Goal: Communication & Community: Answer question/provide support

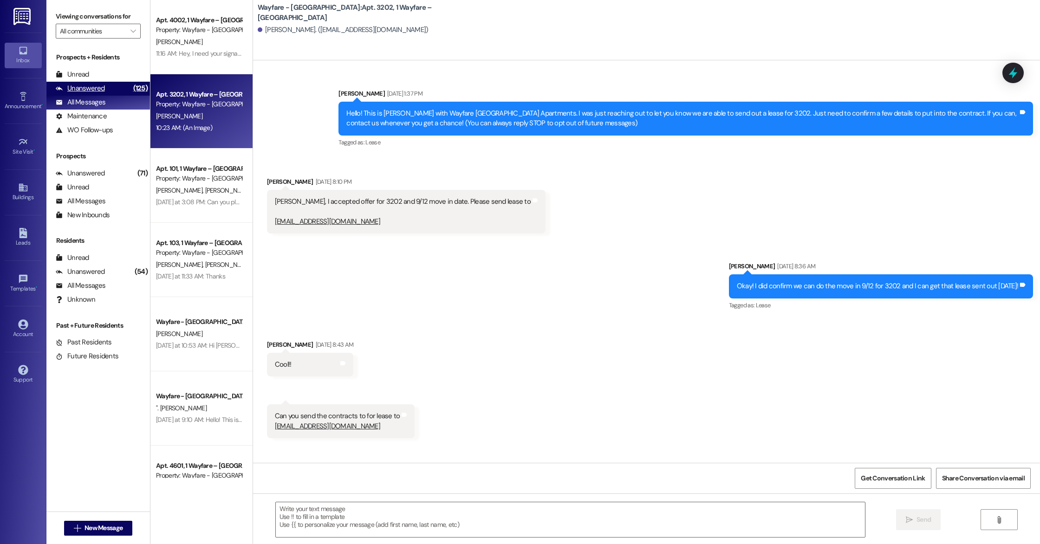
scroll to position [4960, 0]
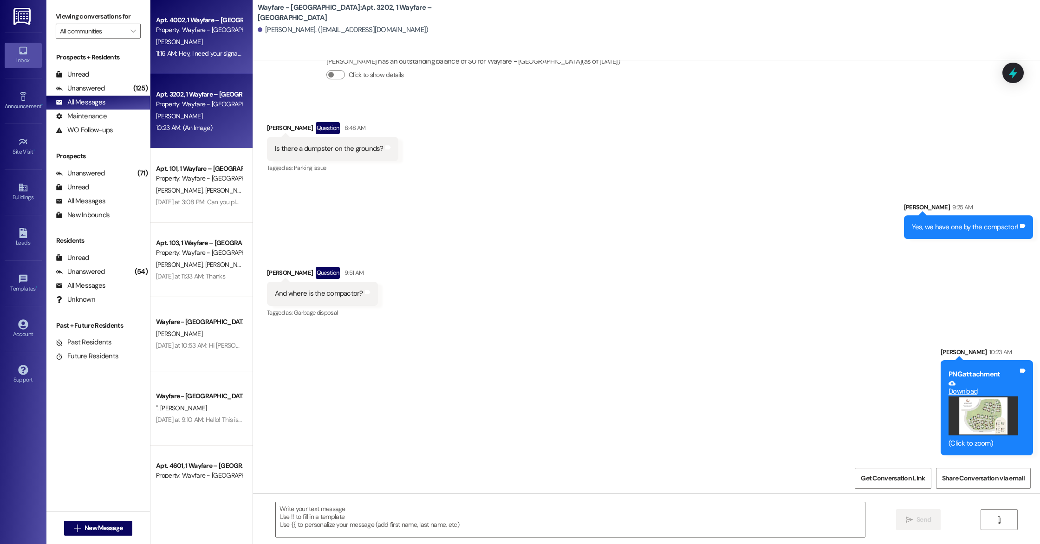
click at [165, 31] on div "Property: Wayfare - [GEOGRAPHIC_DATA]" at bounding box center [199, 30] width 86 height 10
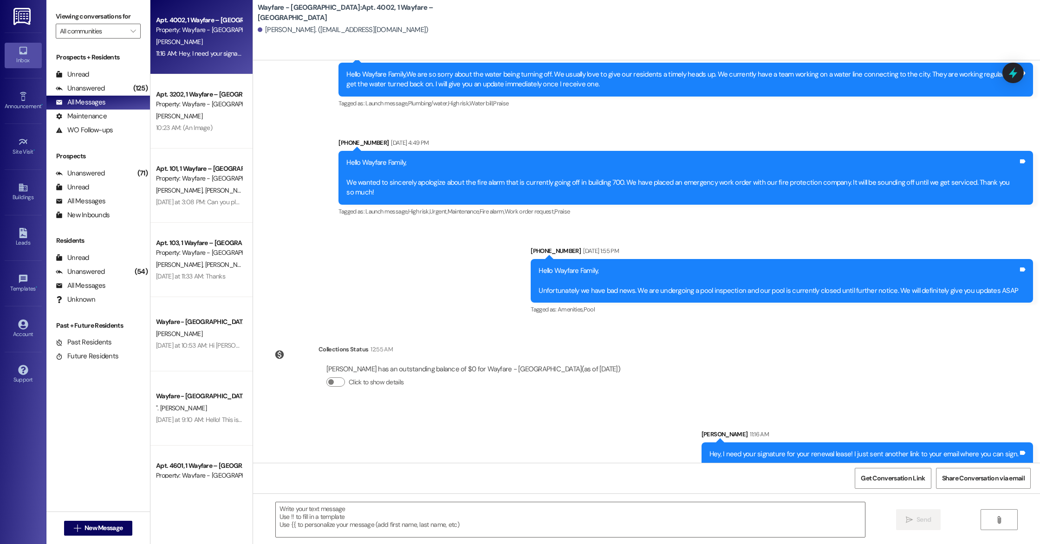
scroll to position [998, 0]
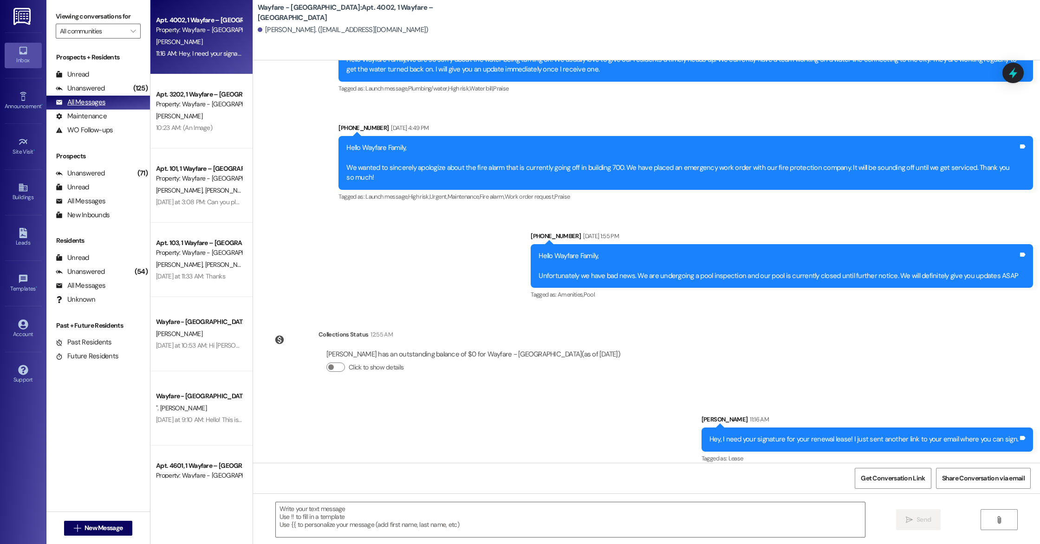
click at [109, 104] on div "All Messages (undefined)" at bounding box center [98, 103] width 104 height 14
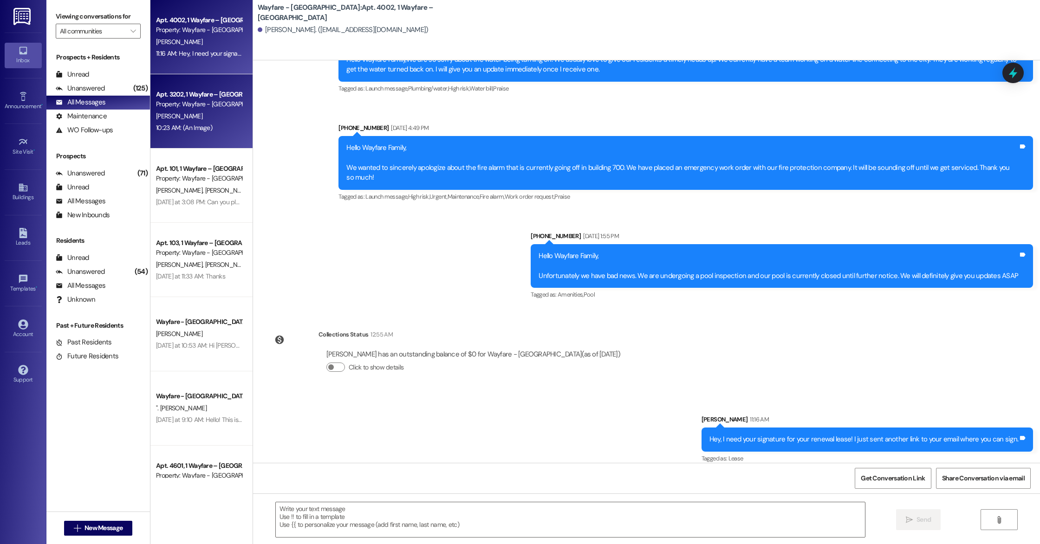
click at [150, 94] on div "Apt. 3202, 1 Wayfare – [GEOGRAPHIC_DATA] Property: Wayfare - [GEOGRAPHIC_DATA] …" at bounding box center [201, 111] width 102 height 74
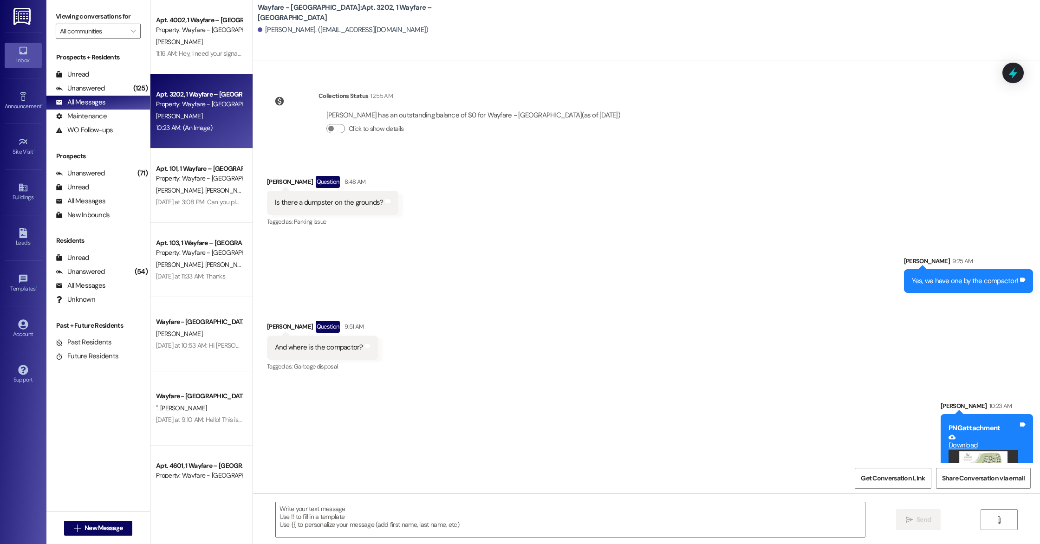
scroll to position [4960, 0]
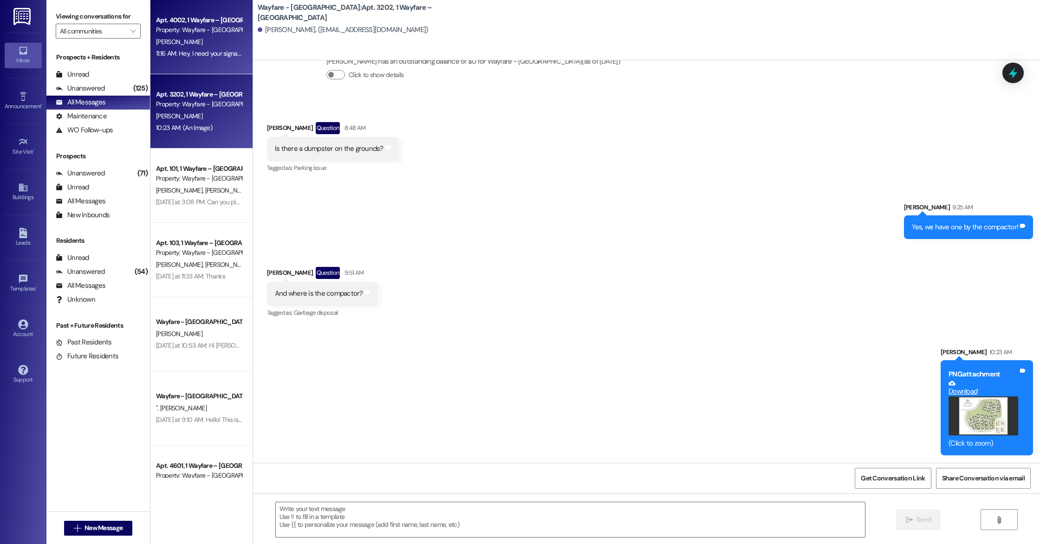
click at [219, 71] on div "Apt. 4002, 1 Wayfare – [GEOGRAPHIC_DATA] Property: Wayfare - [GEOGRAPHIC_DATA] …" at bounding box center [201, 37] width 102 height 74
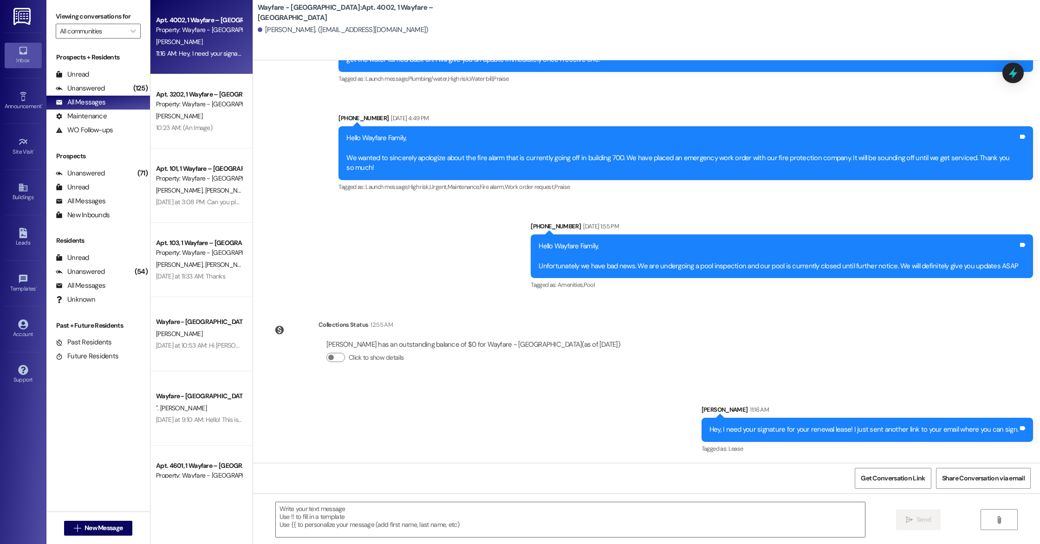
scroll to position [998, 0]
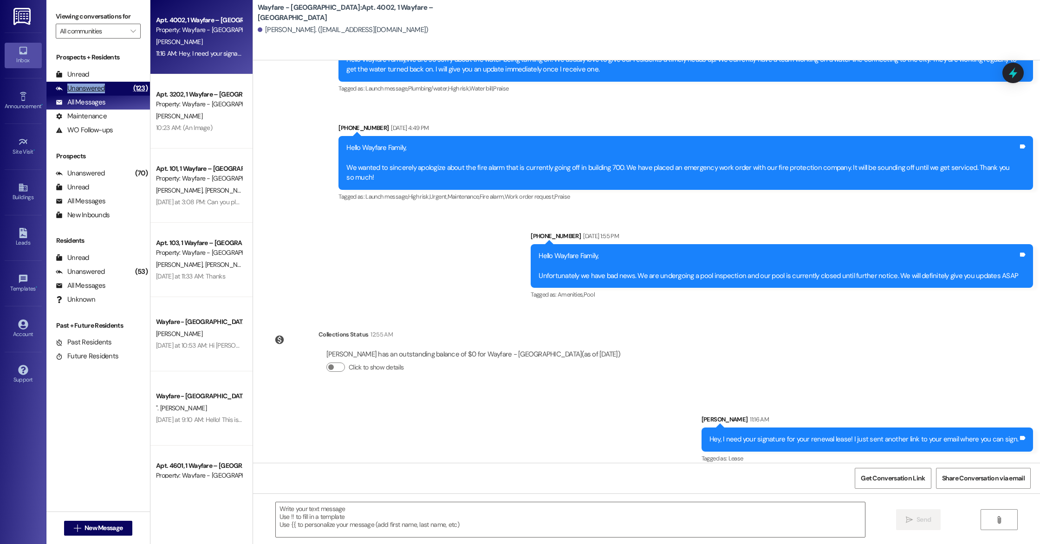
click at [106, 92] on div "Unanswered (123)" at bounding box center [98, 89] width 104 height 14
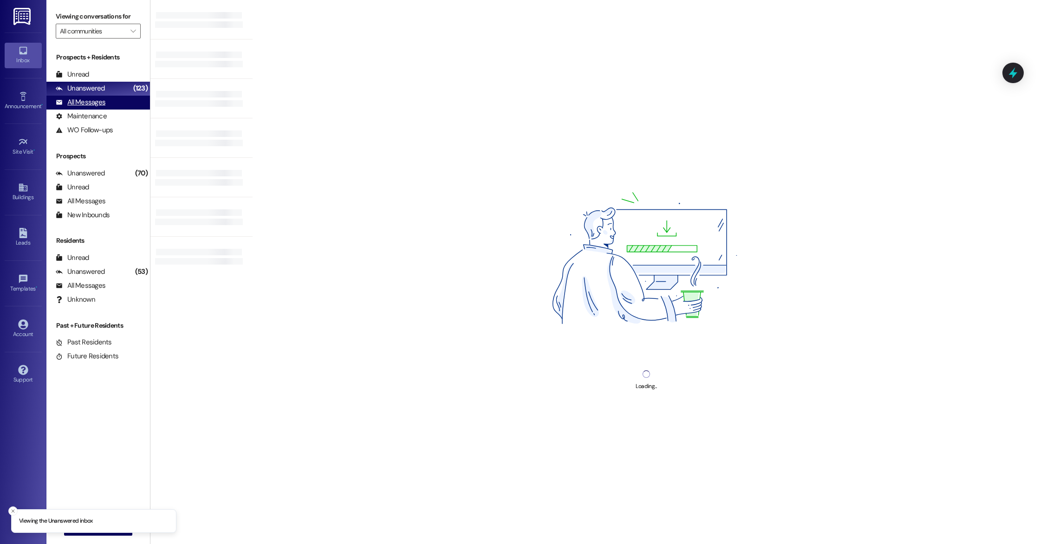
click at [107, 102] on div "All Messages (undefined)" at bounding box center [98, 103] width 104 height 14
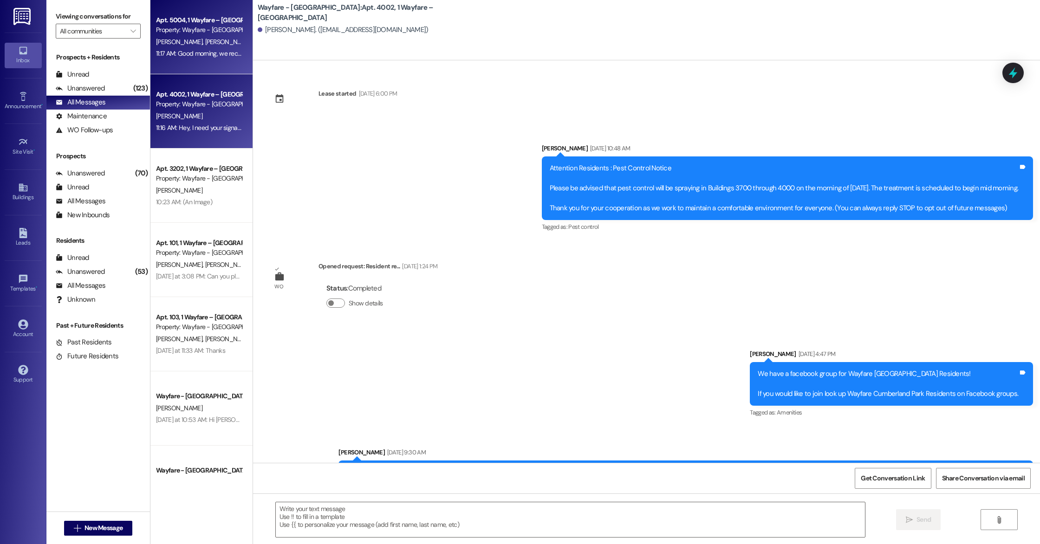
click at [201, 56] on div "11:17 AM: Good morning, we received [PERSON_NAME] signature for the renewal lea…" at bounding box center [361, 53] width 410 height 8
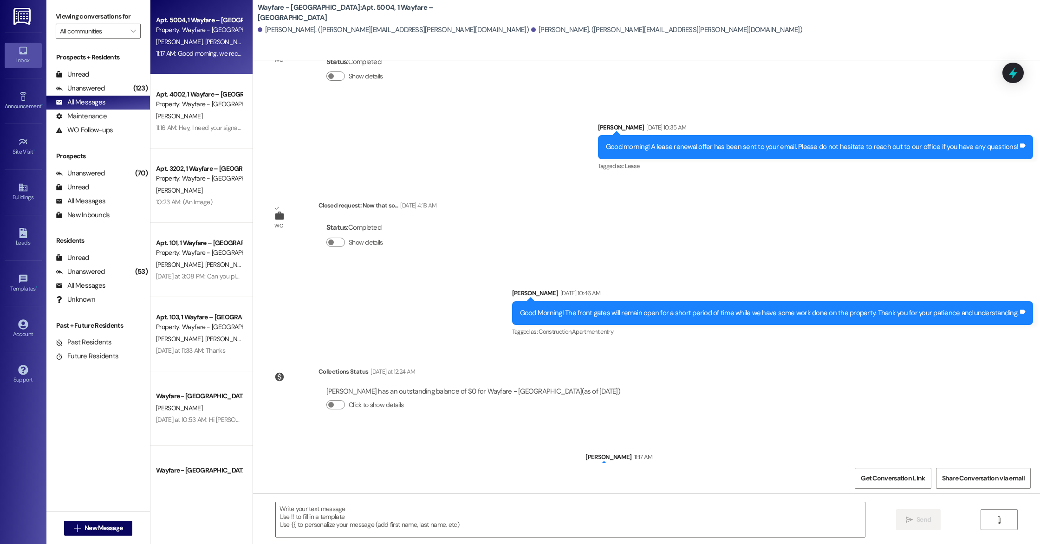
scroll to position [6852, 0]
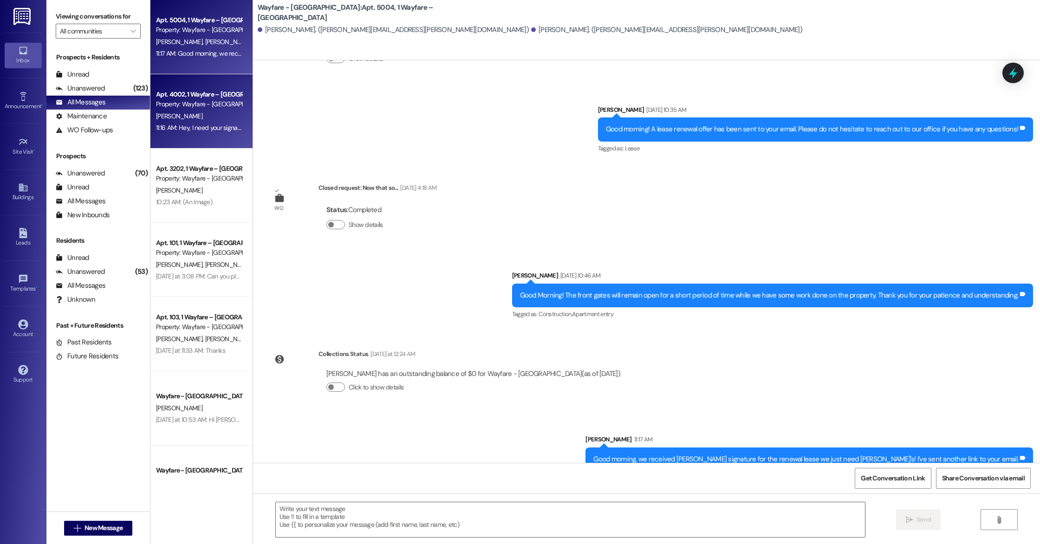
click at [221, 136] on div "Apt. 4002, 1 Wayfare – [GEOGRAPHIC_DATA] Property: Wayfare - [GEOGRAPHIC_DATA] …" at bounding box center [201, 111] width 102 height 74
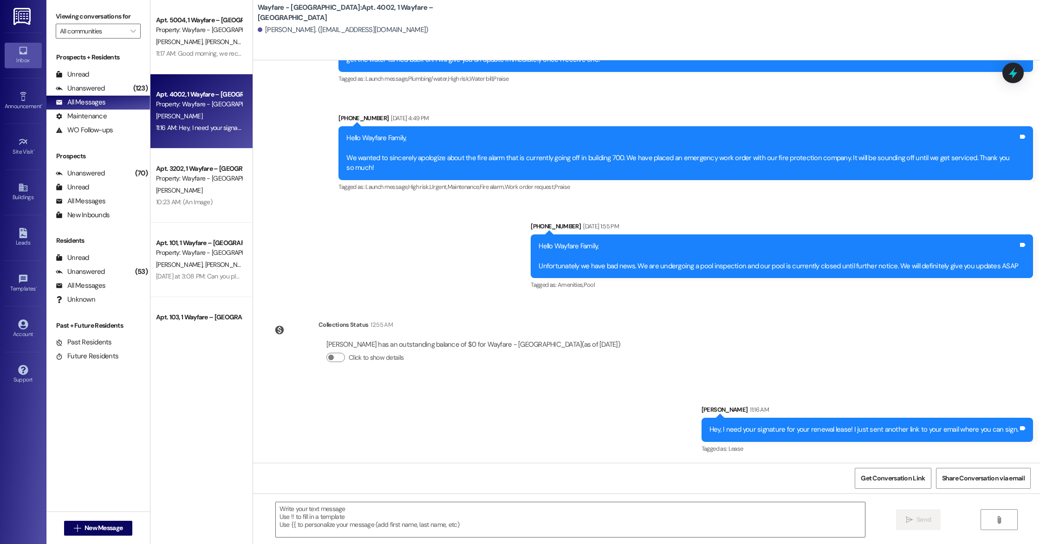
scroll to position [998, 0]
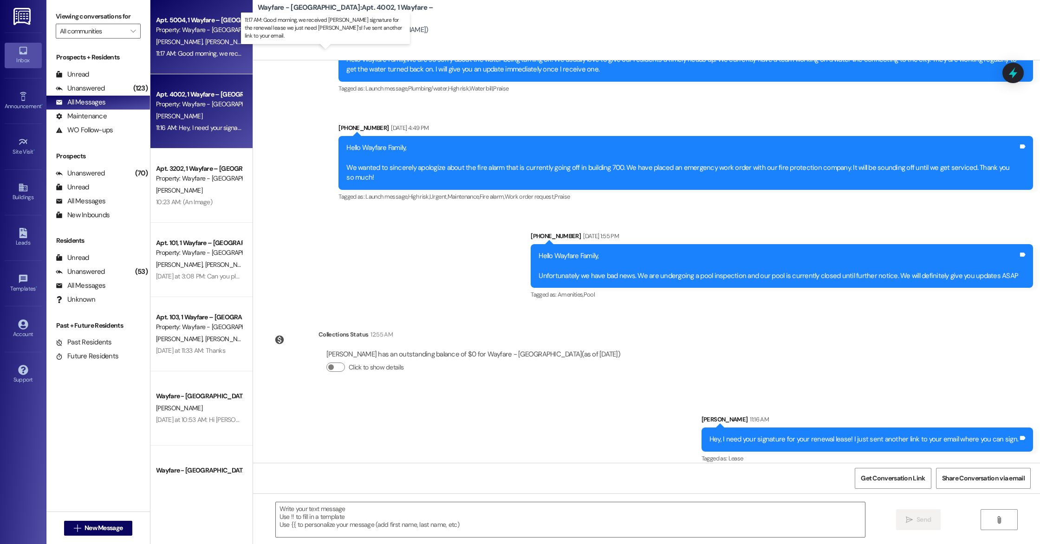
click at [168, 54] on div "11:17 AM: Good morning, we received [PERSON_NAME] signature for the renewal lea…" at bounding box center [361, 53] width 410 height 8
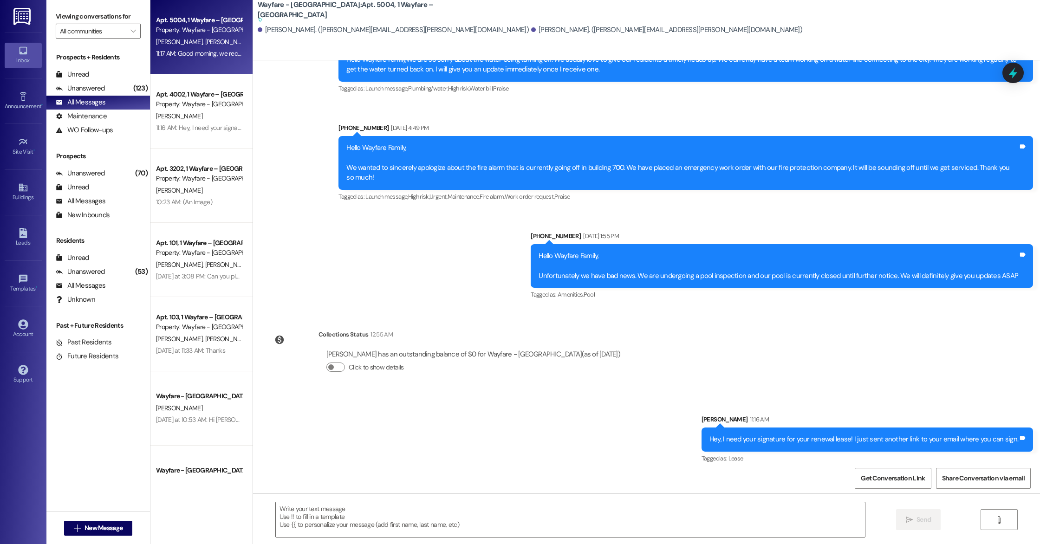
scroll to position [6876, 0]
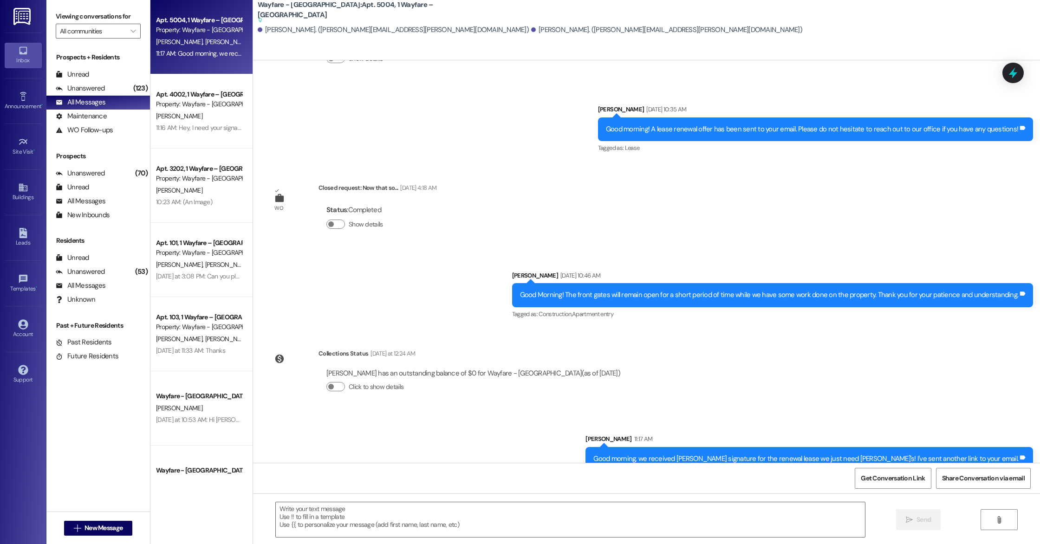
click at [795, 98] on div "Sent via SMS [PERSON_NAME] [DATE] 10:35 AM Good morning! A lease renewal offer …" at bounding box center [815, 130] width 449 height 65
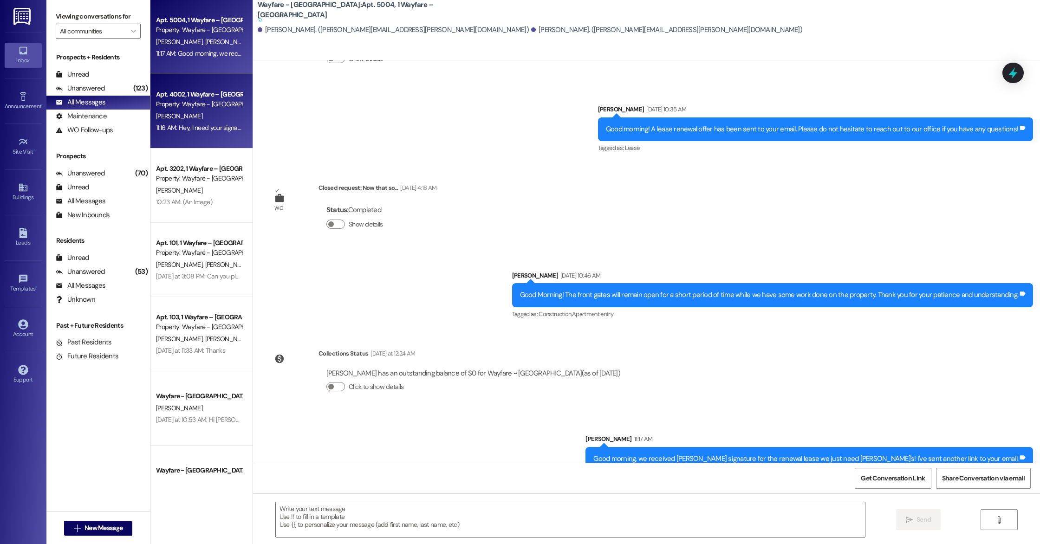
click at [195, 117] on div "[PERSON_NAME]" at bounding box center [199, 117] width 88 height 12
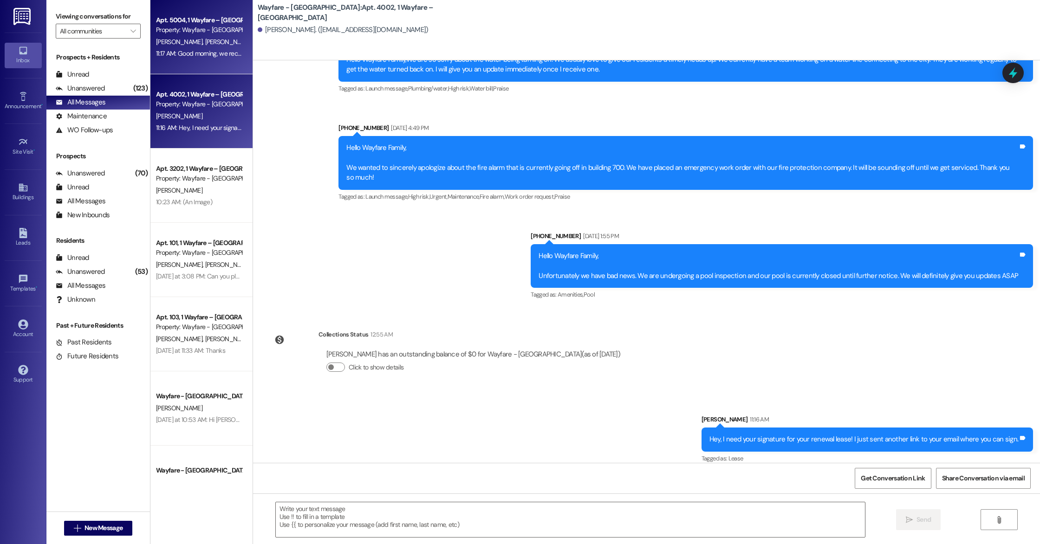
click at [181, 29] on div "Property: Wayfare - [GEOGRAPHIC_DATA]" at bounding box center [199, 30] width 86 height 10
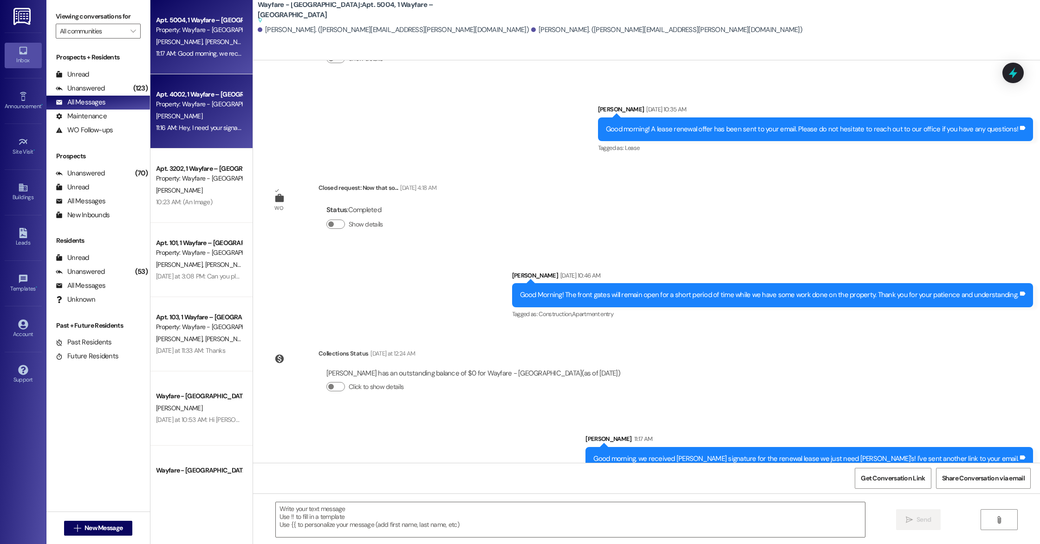
click at [178, 120] on div "[PERSON_NAME]" at bounding box center [199, 117] width 88 height 12
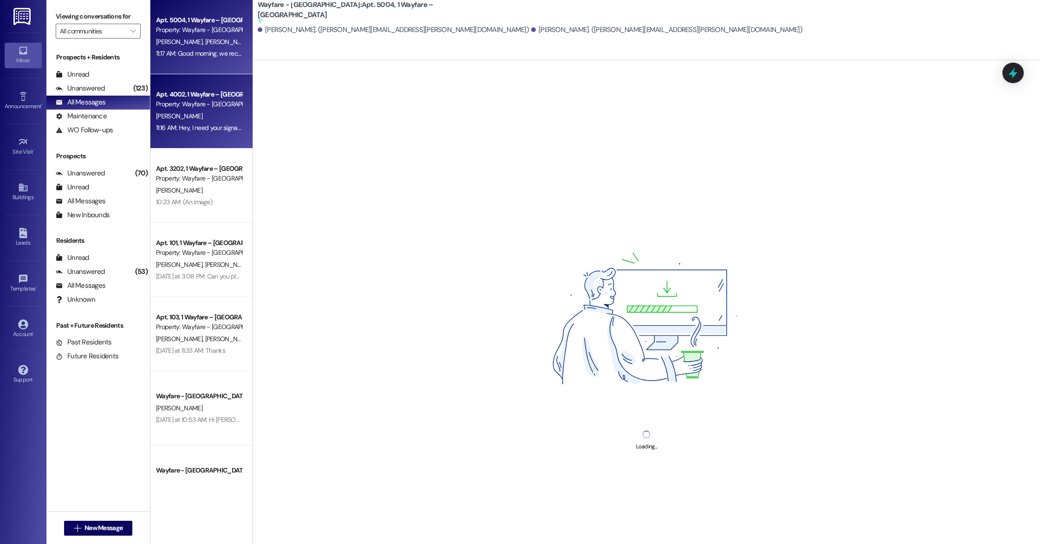
click at [177, 65] on div "Apt. 5004, 1 Wayfare – [GEOGRAPHIC_DATA] Property: Wayfare - [GEOGRAPHIC_DATA] …" at bounding box center [201, 37] width 102 height 74
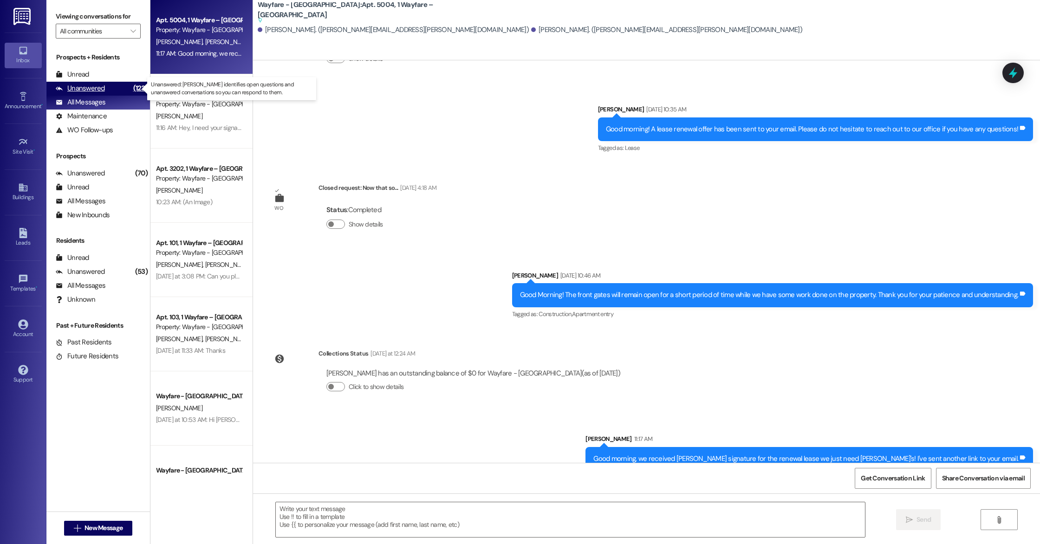
click at [98, 90] on div "Unanswered" at bounding box center [80, 89] width 49 height 10
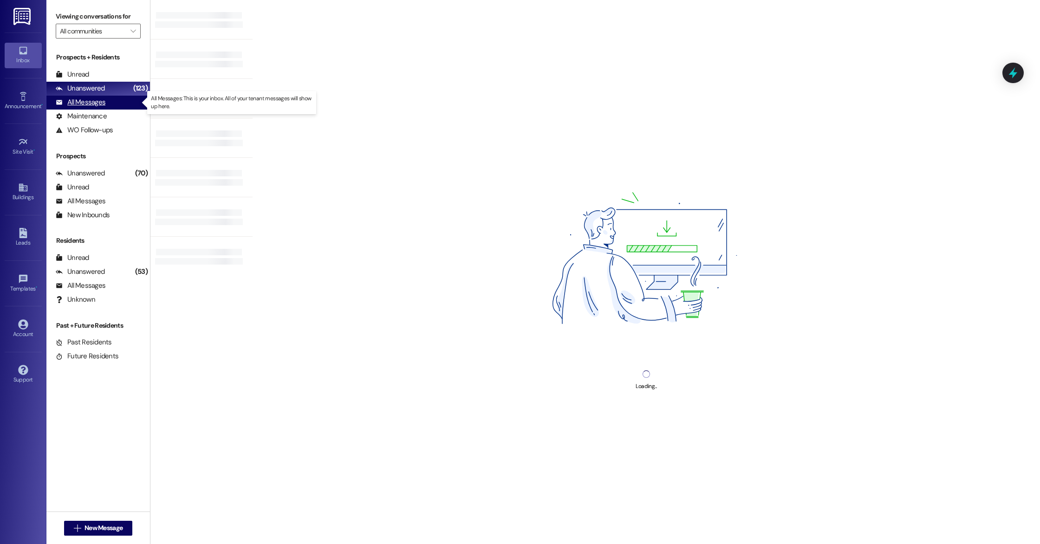
click at [102, 99] on div "All Messages" at bounding box center [81, 103] width 50 height 10
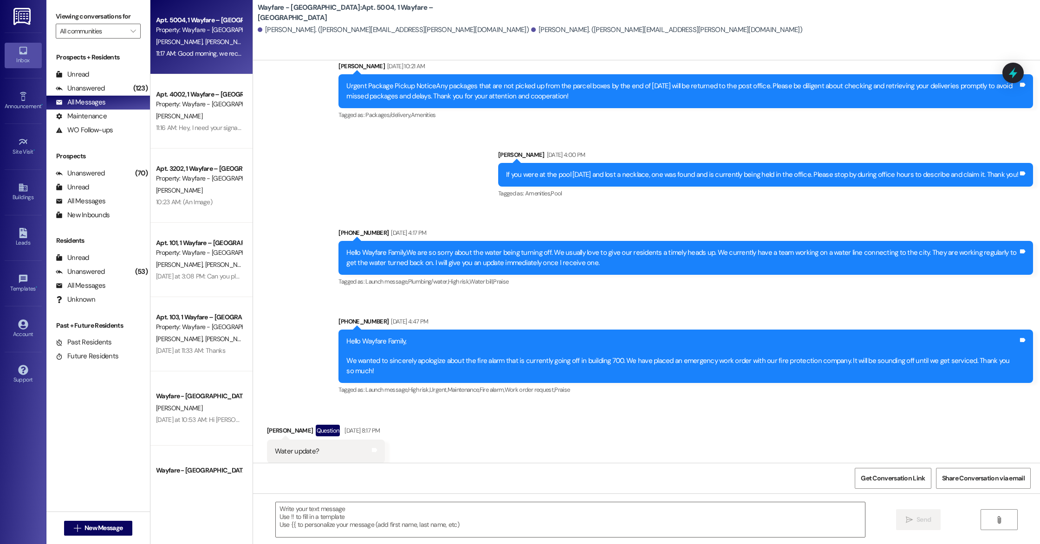
scroll to position [4501, 0]
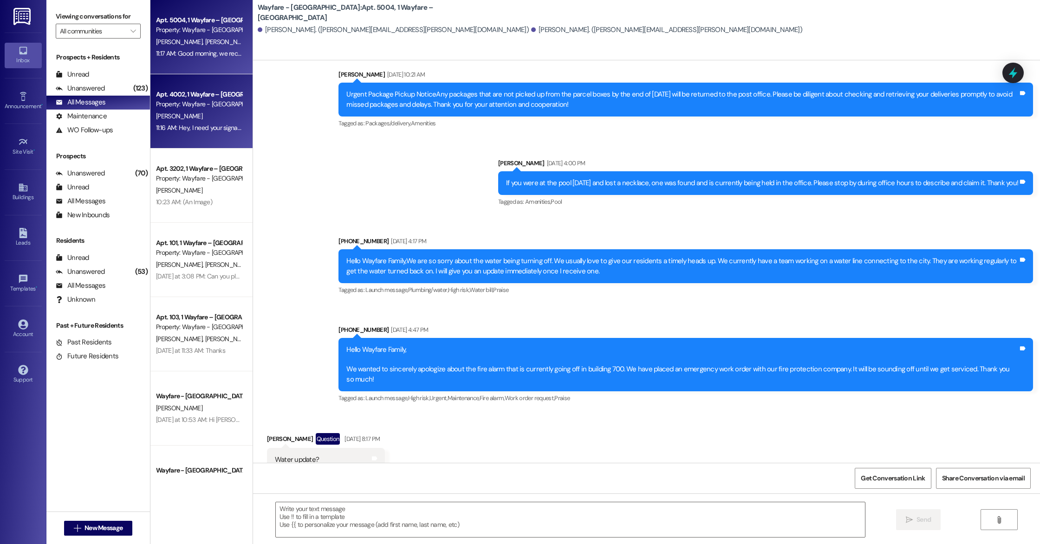
click at [174, 125] on div "11:16 AM: Hey, I need your signature for your renewal lease! I just sent anothe…" at bounding box center [308, 128] width 305 height 8
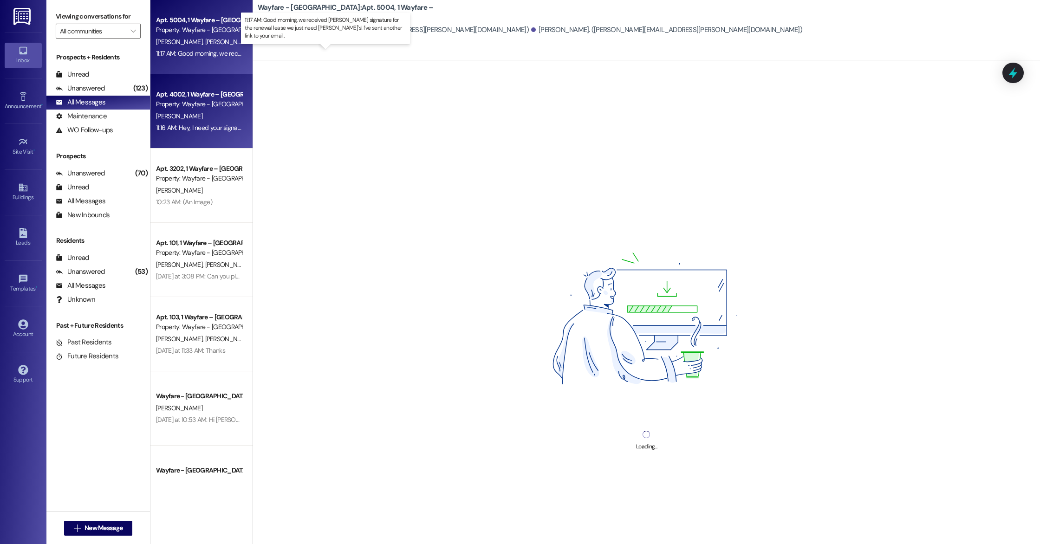
click at [185, 52] on div "11:17 AM: Good morning, we received [PERSON_NAME] signature for the renewal lea…" at bounding box center [361, 53] width 410 height 8
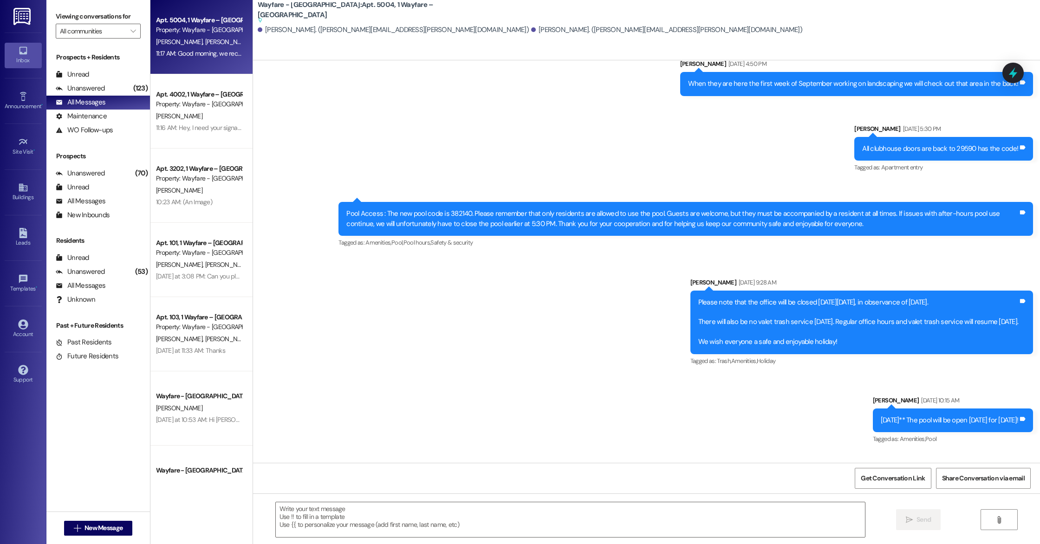
scroll to position [6876, 0]
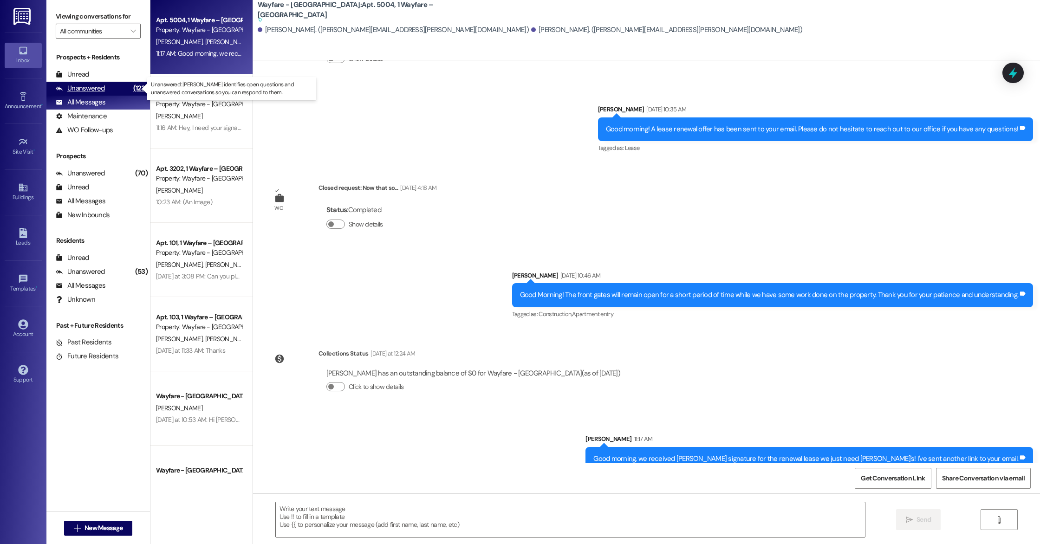
click at [80, 89] on div "Unanswered" at bounding box center [80, 89] width 49 height 10
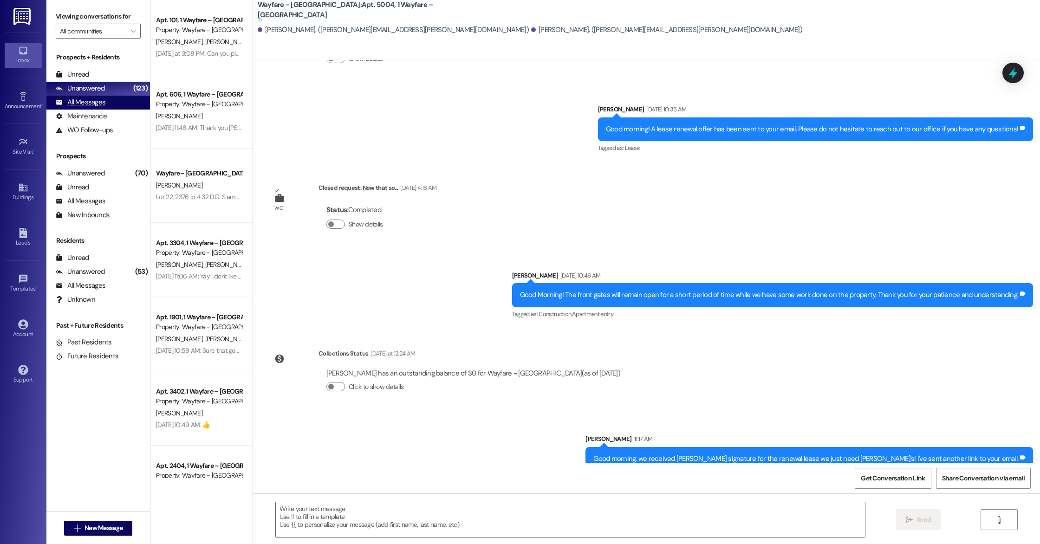
click at [81, 96] on div "All Messages (undefined)" at bounding box center [98, 103] width 104 height 14
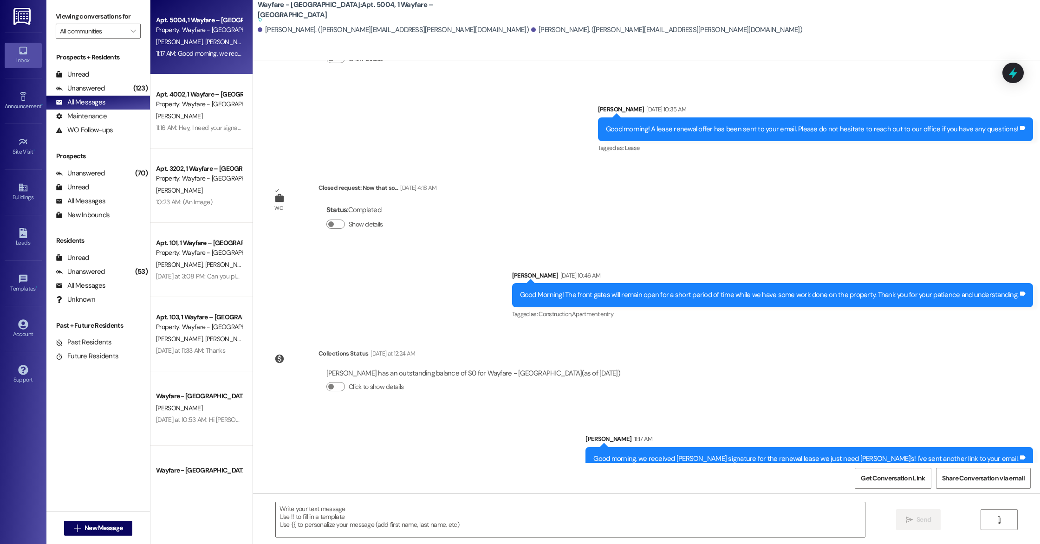
click at [173, 64] on div "Apt. 5004, 1 Wayfare – [GEOGRAPHIC_DATA] Property: Wayfare - [GEOGRAPHIC_DATA] …" at bounding box center [201, 37] width 102 height 74
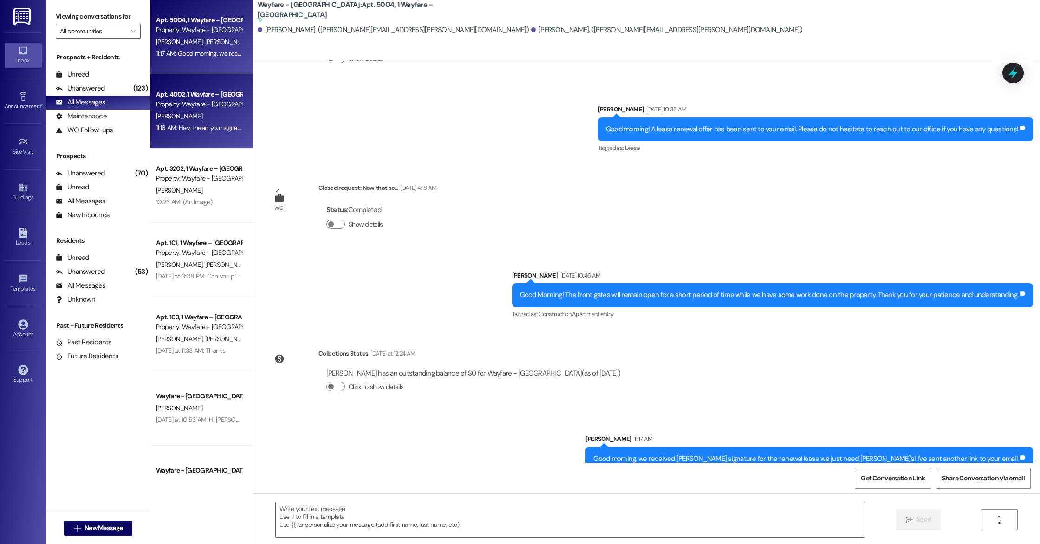
click at [194, 137] on div "Apt. 4002, 1 Wayfare – [GEOGRAPHIC_DATA] Property: Wayfare - [GEOGRAPHIC_DATA] …" at bounding box center [201, 111] width 102 height 74
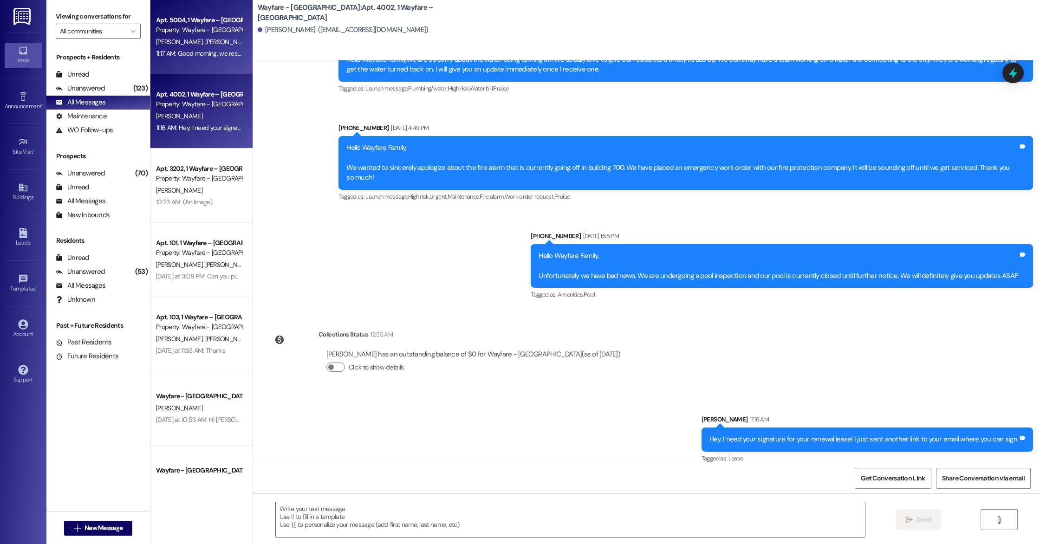
click at [175, 63] on div "Apt. 5004, 1 Wayfare – [GEOGRAPHIC_DATA] Property: Wayfare - [GEOGRAPHIC_DATA] …" at bounding box center [201, 37] width 102 height 74
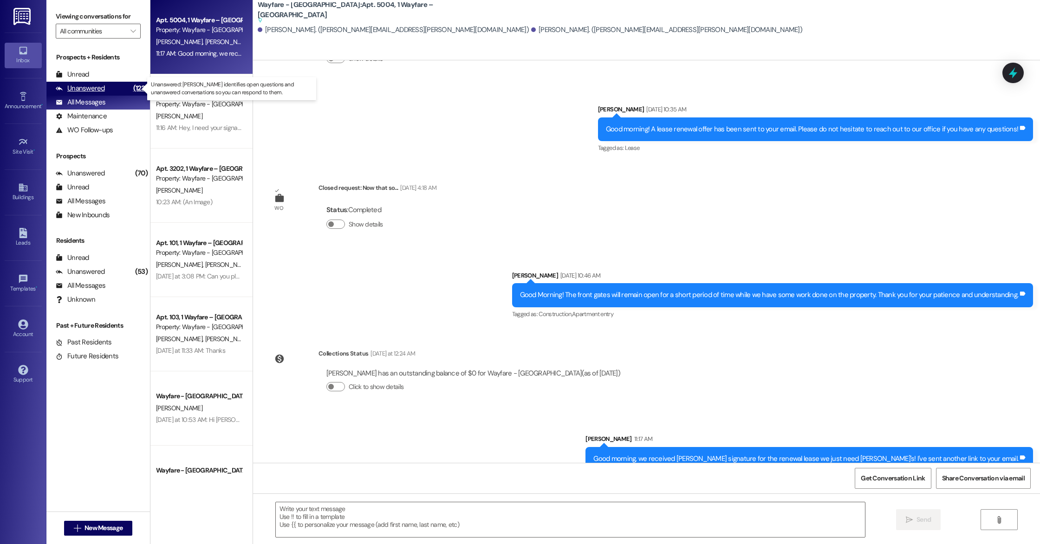
click at [123, 86] on div "Unanswered (123)" at bounding box center [98, 89] width 104 height 14
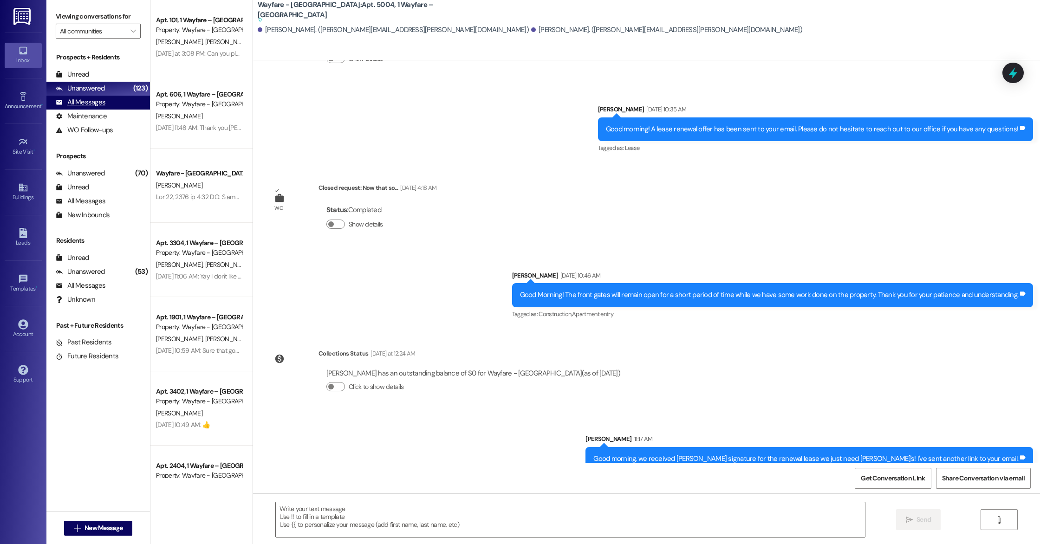
click at [122, 101] on div "All Messages (undefined)" at bounding box center [98, 103] width 104 height 14
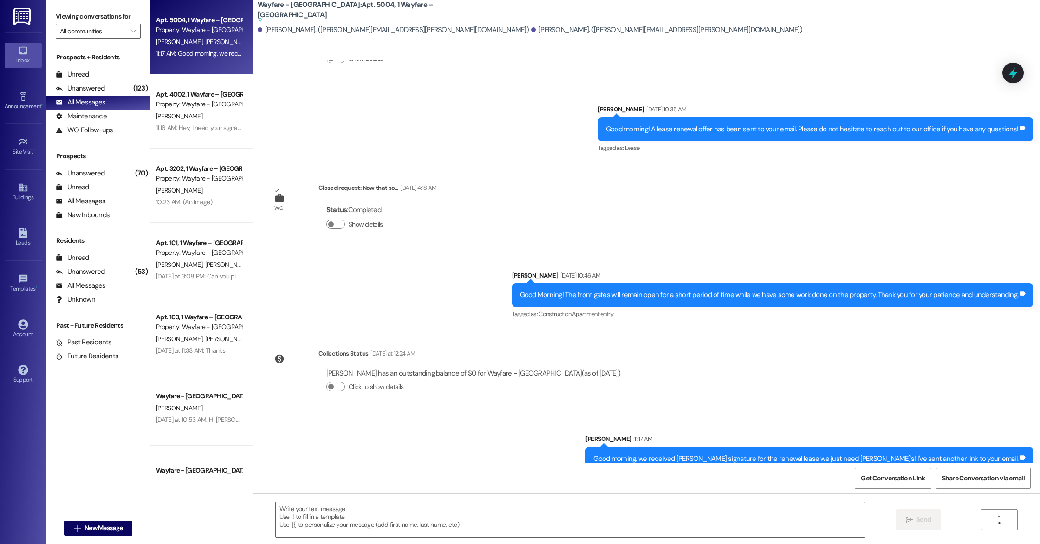
click at [179, 48] on div "11:17 AM: Good morning, we received [PERSON_NAME] signature for the renewal lea…" at bounding box center [199, 54] width 88 height 12
